Goal: Task Accomplishment & Management: Complete application form

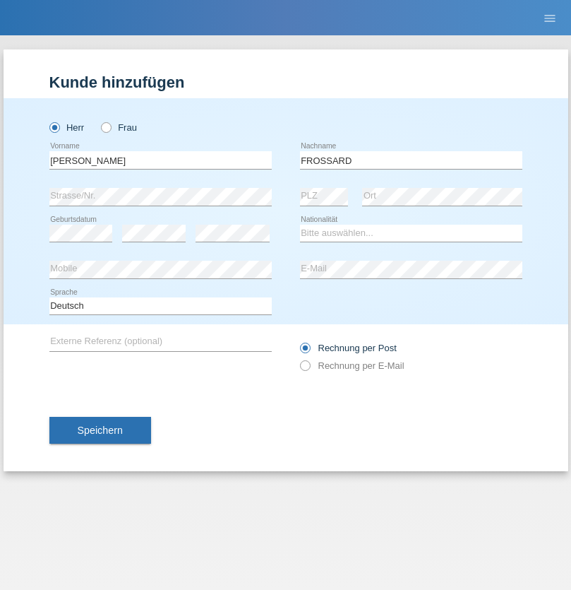
type input "FROSSARD"
select select "CH"
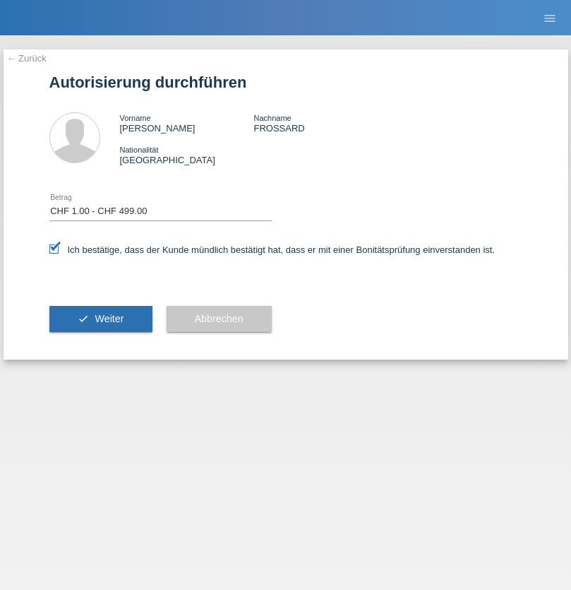
select select "1"
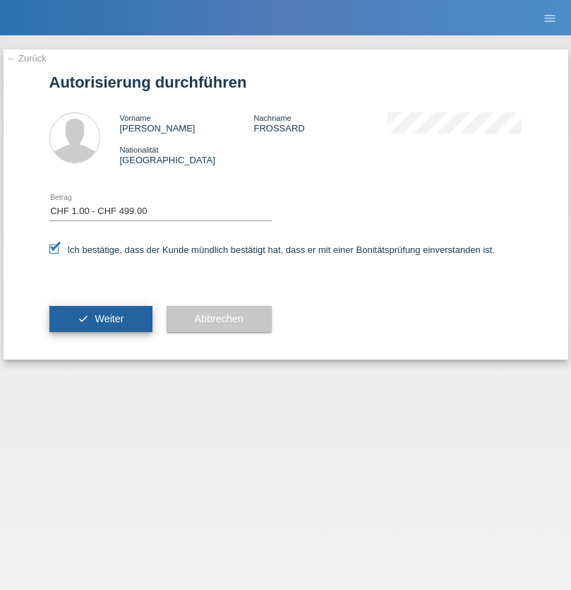
click at [100, 318] on span "Weiter" at bounding box center [109, 318] width 29 height 11
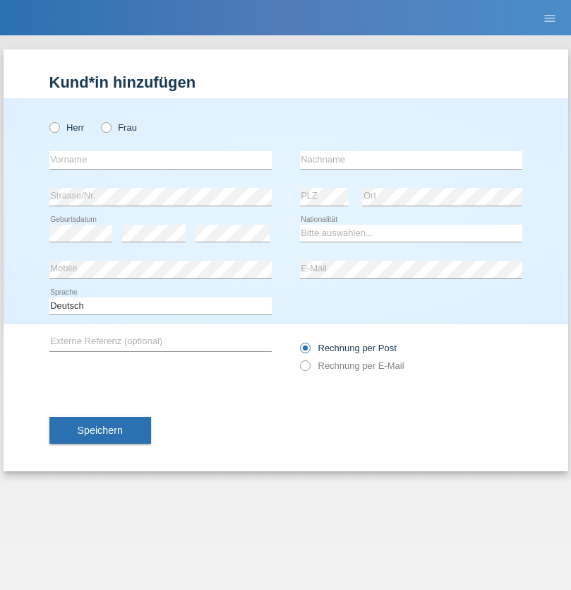
radio input "true"
click at [160, 160] on input "text" at bounding box center [160, 160] width 222 height 18
type input "Luan"
click at [411, 160] on input "text" at bounding box center [411, 160] width 222 height 18
type input "Bedzeti"
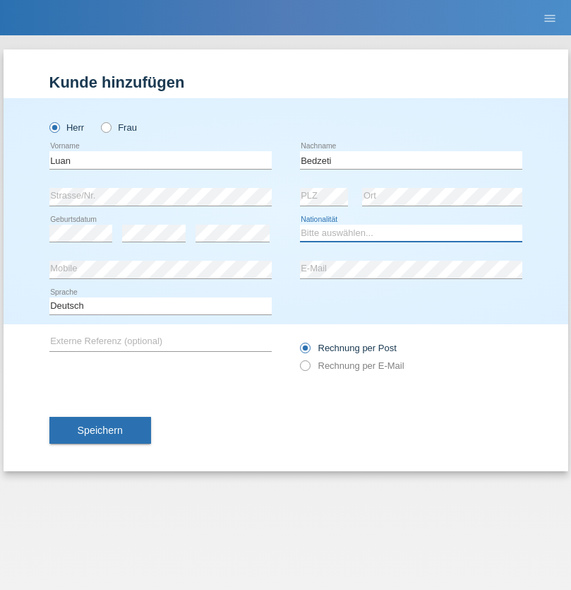
select select "CH"
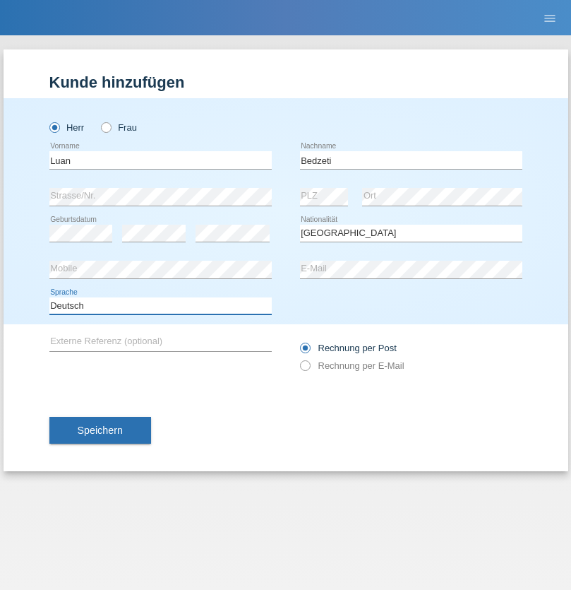
select select "en"
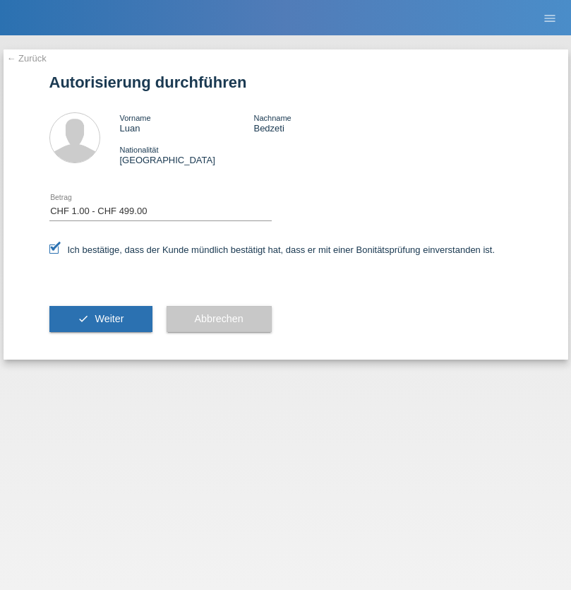
select select "1"
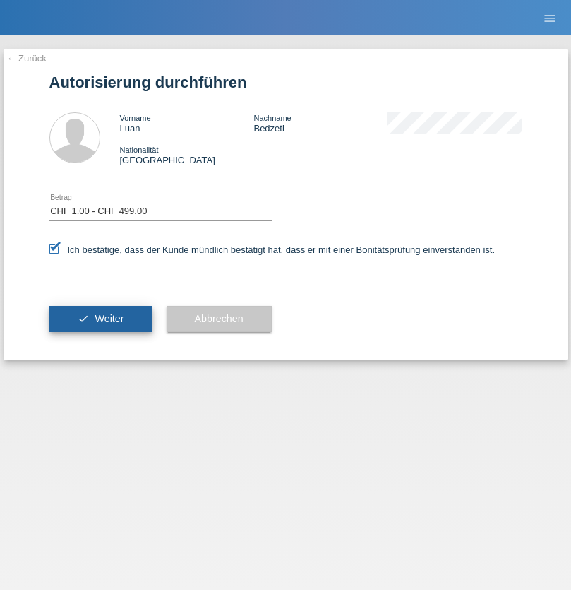
click at [100, 318] on span "Weiter" at bounding box center [109, 318] width 29 height 11
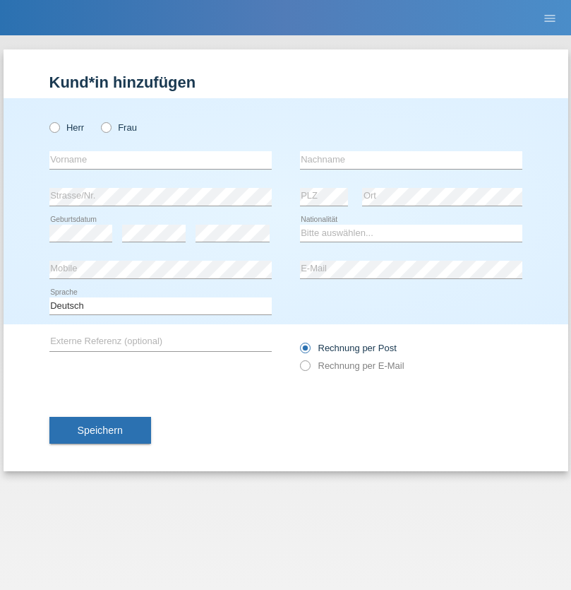
radio input "true"
click at [160, 160] on input "text" at bounding box center [160, 160] width 222 height 18
type input "Misin"
click at [411, 160] on input "text" at bounding box center [411, 160] width 222 height 18
type input "Shala"
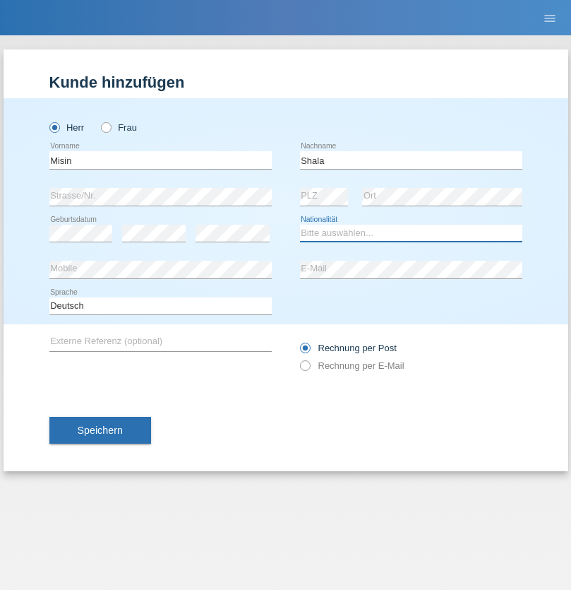
select select "XK"
select select "C"
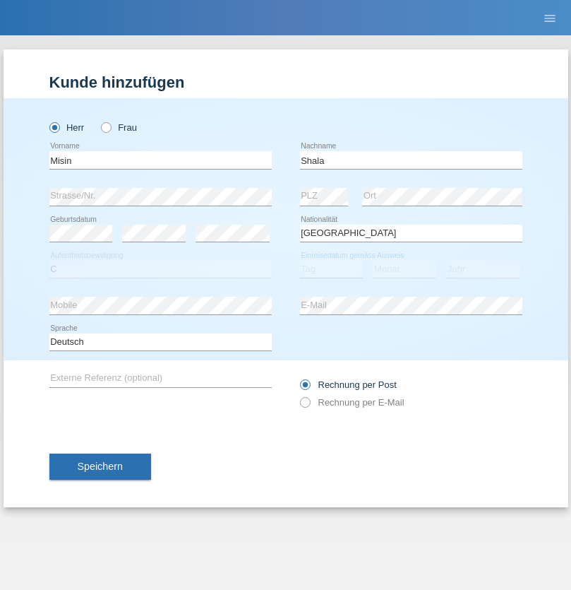
select select "28"
select select "10"
select select "2013"
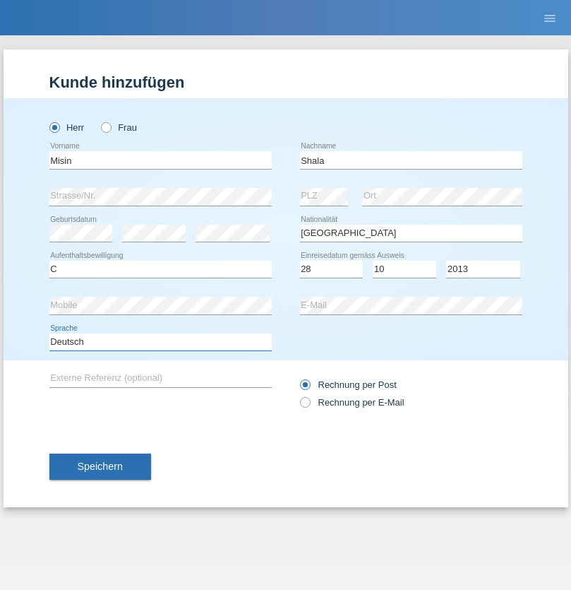
select select "en"
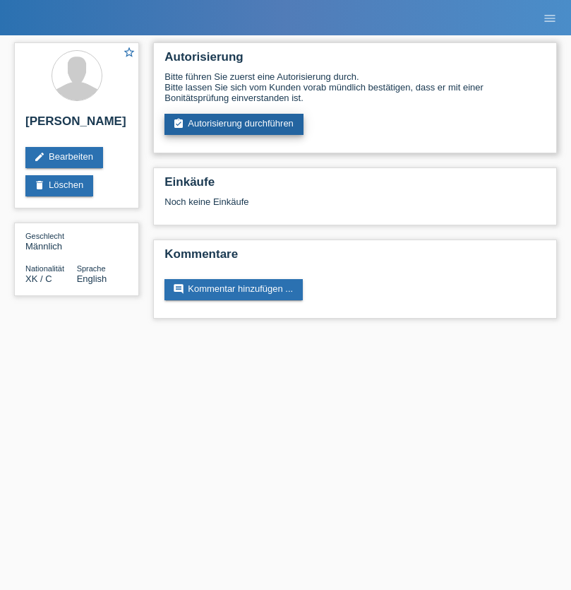
click at [234, 124] on link "assignment_turned_in Autorisierung durchführen" at bounding box center [234, 124] width 139 height 21
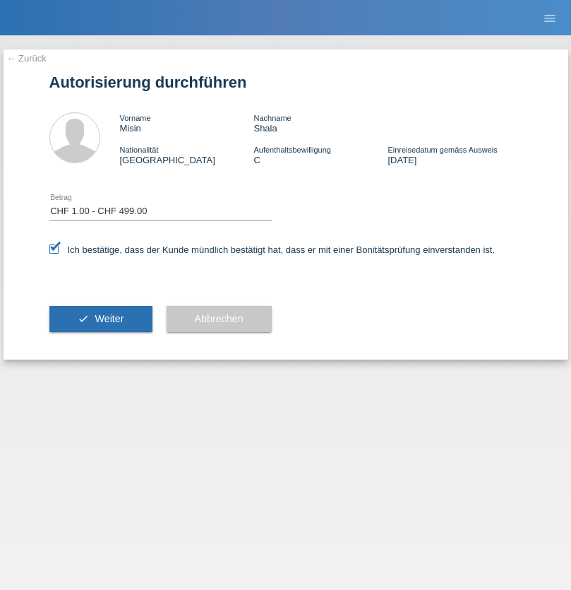
select select "1"
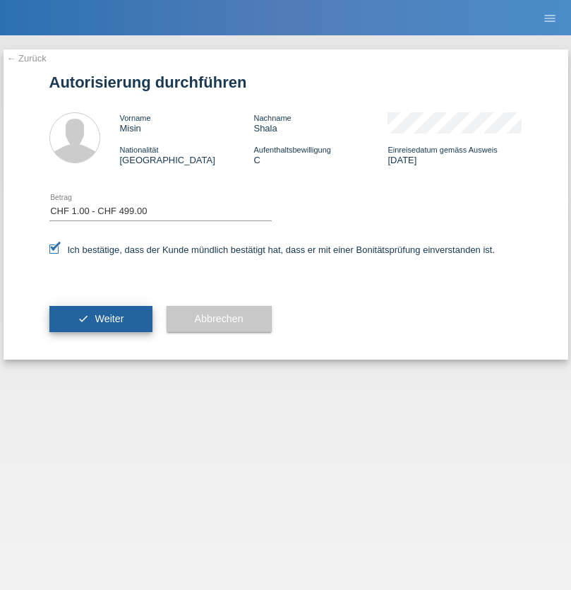
click at [100, 318] on span "Weiter" at bounding box center [109, 318] width 29 height 11
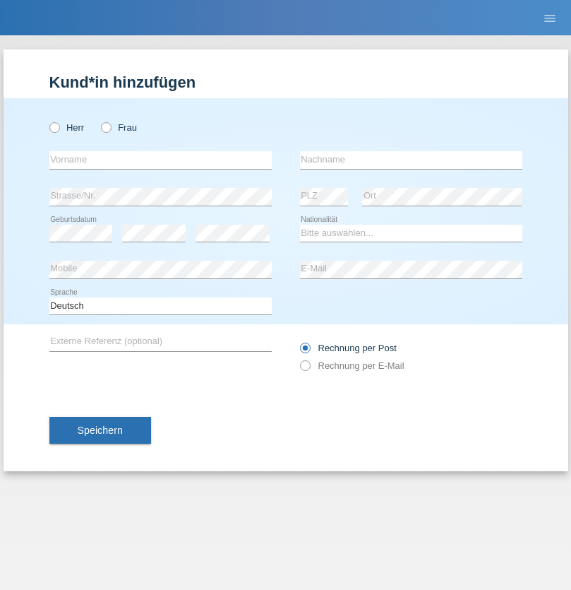
radio input "true"
click at [160, 160] on input "text" at bounding box center [160, 160] width 222 height 18
type input "VEILLANCE"
click at [411, 160] on input "text" at bounding box center [411, 160] width 222 height 18
type input "DEUTCHA"
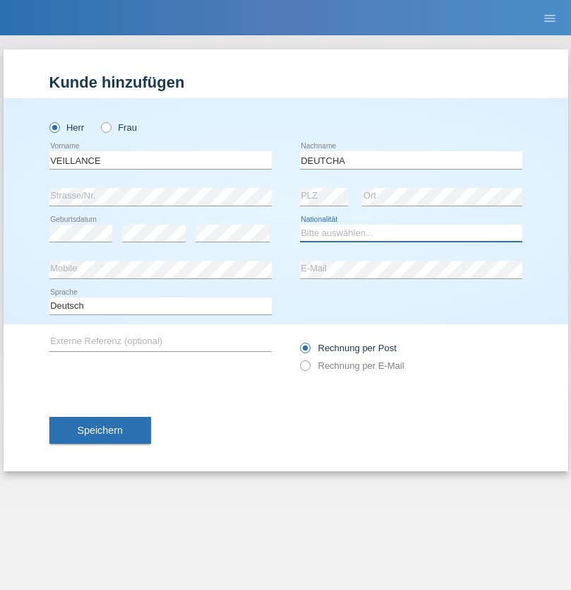
select select "CM"
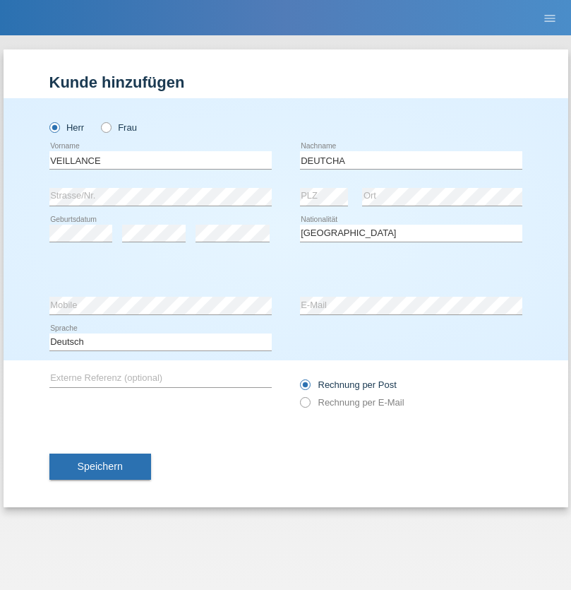
select select "C"
select select "19"
select select "09"
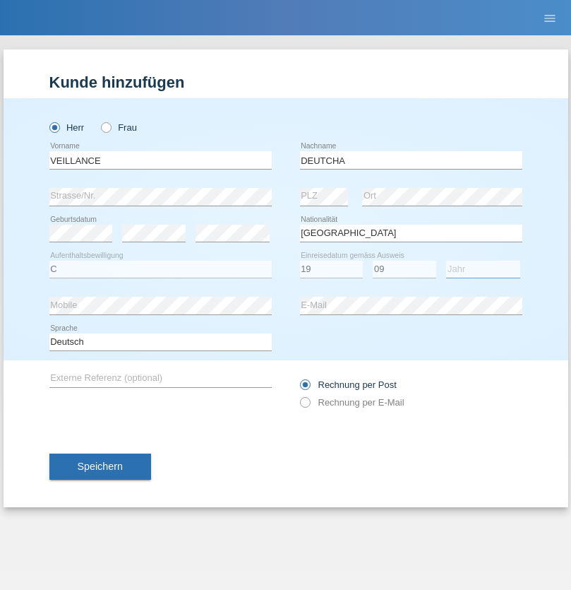
select select "2021"
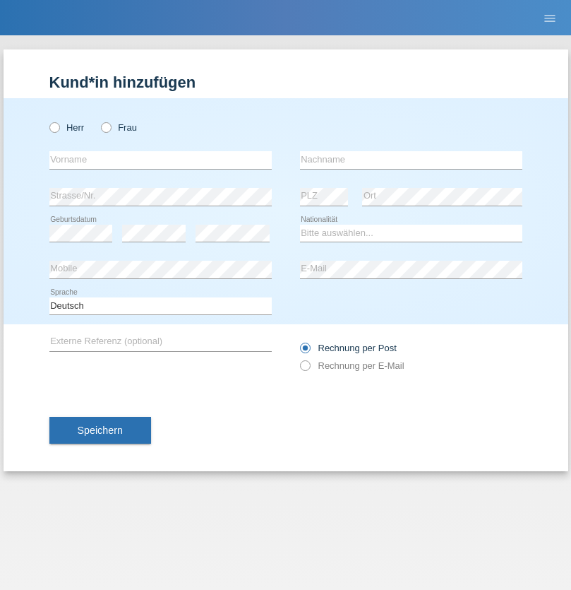
radio input "true"
click at [160, 160] on input "text" at bounding box center [160, 160] width 222 height 18
type input "Nicoleta"
click at [411, 160] on input "text" at bounding box center [411, 160] width 222 height 18
type input "Schwitter"
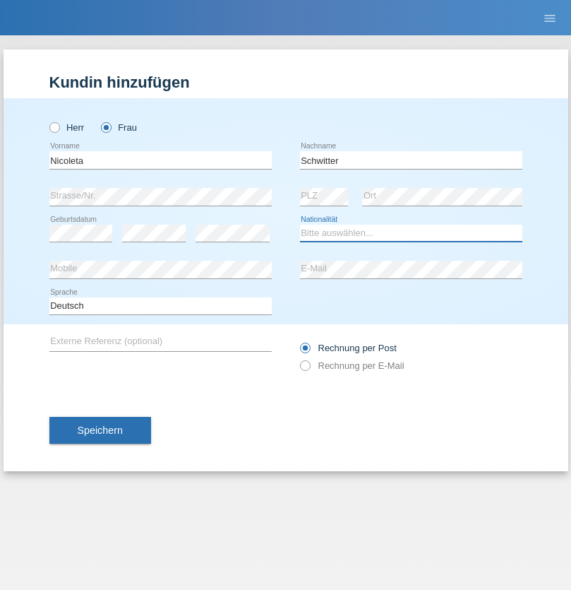
select select "CH"
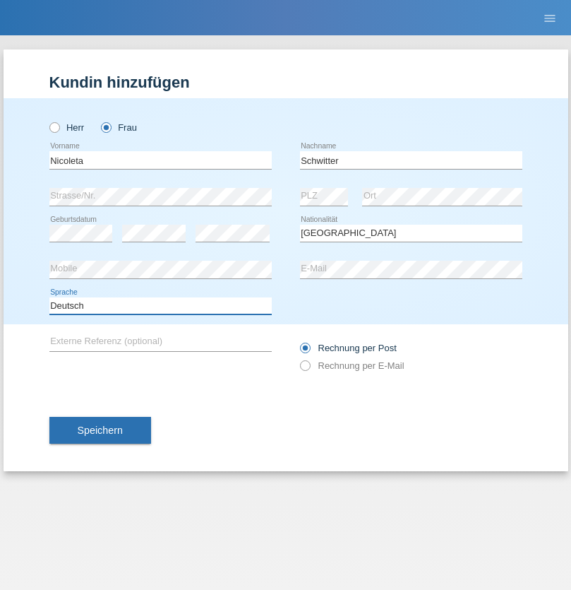
select select "en"
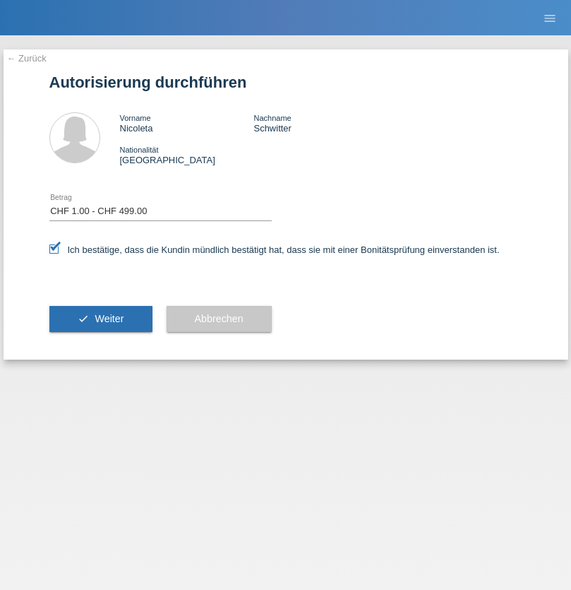
select select "1"
click at [100, 318] on span "Weiter" at bounding box center [109, 318] width 29 height 11
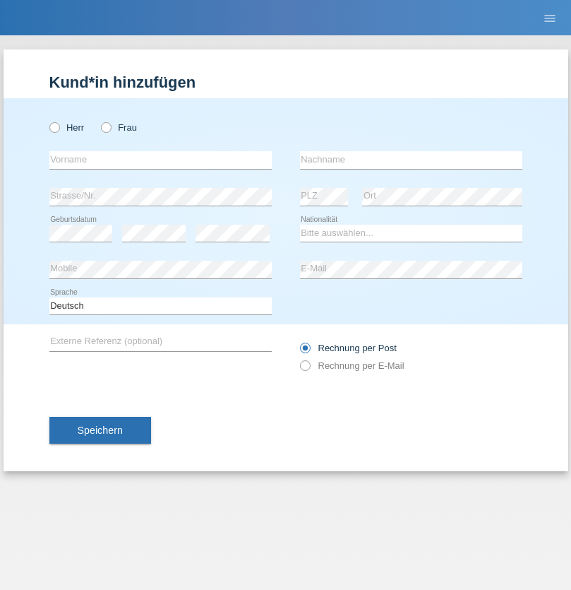
radio input "true"
click at [160, 160] on input "text" at bounding box center [160, 160] width 222 height 18
type input "[PERSON_NAME]"
click at [411, 160] on input "text" at bounding box center [411, 160] width 222 height 18
type input "Tumbasz"
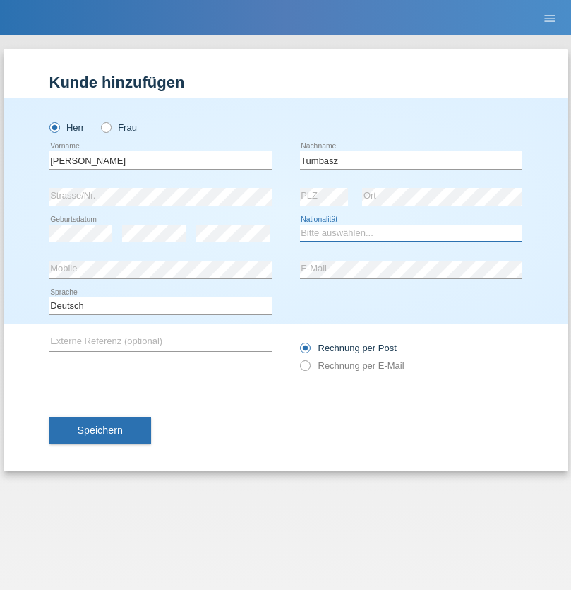
select select "HU"
select select "C"
select select "01"
select select "06"
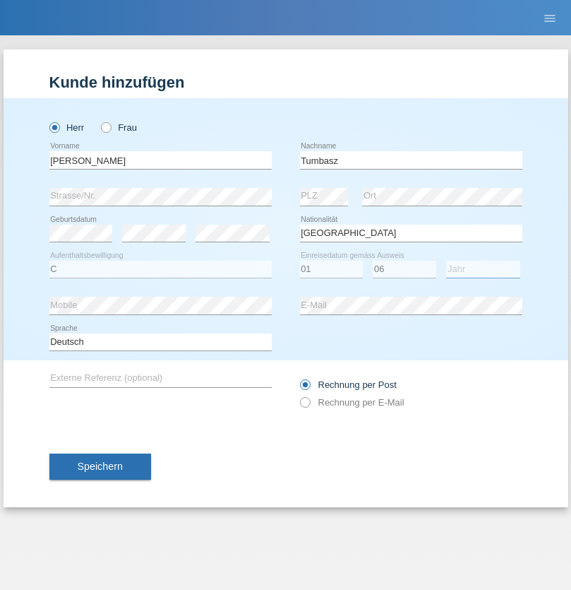
select select "2016"
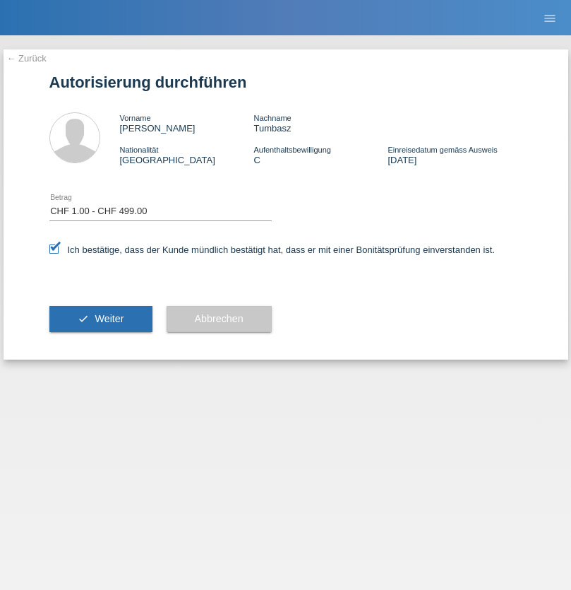
select select "1"
click at [100, 318] on span "Weiter" at bounding box center [109, 318] width 29 height 11
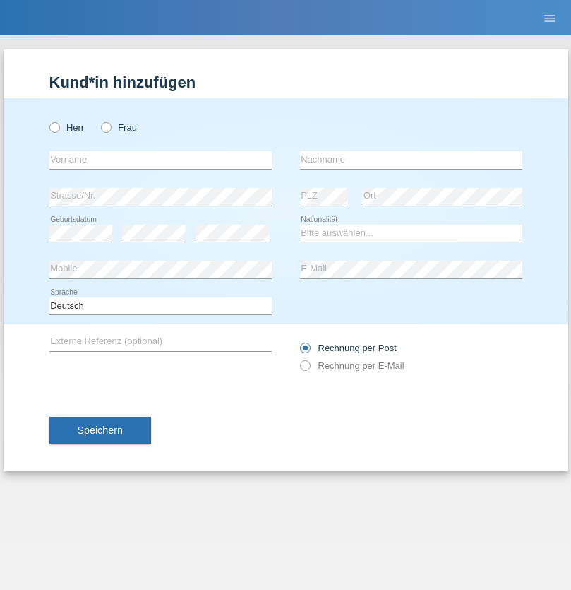
radio input "true"
select select "HU"
select select "C"
select select "30"
select select "10"
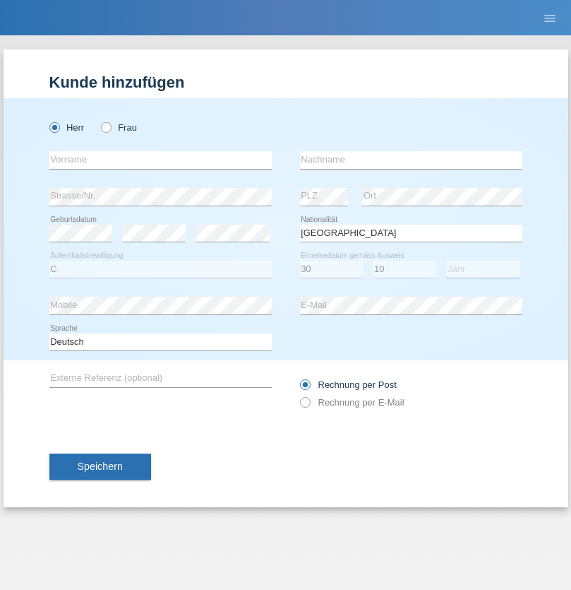
select select "2021"
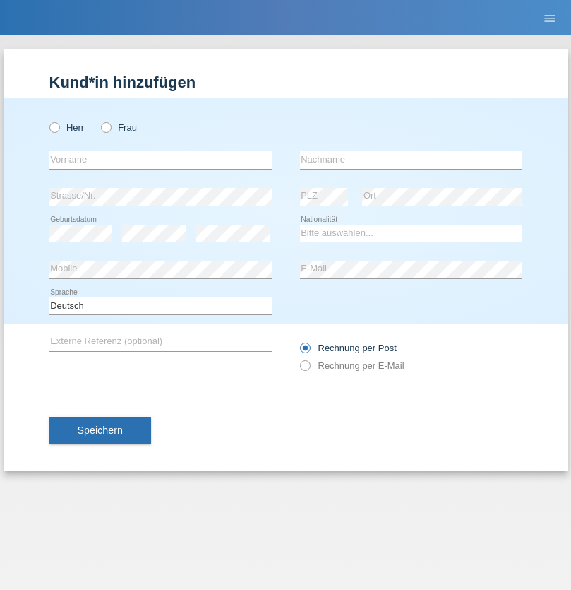
radio input "true"
click at [160, 160] on input "text" at bounding box center [160, 160] width 222 height 18
type input "firat"
click at [411, 160] on input "text" at bounding box center [411, 160] width 222 height 18
type input "kara"
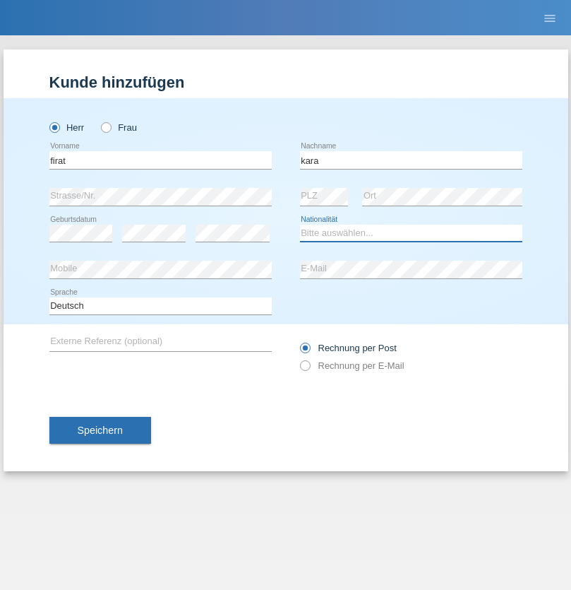
select select "CH"
